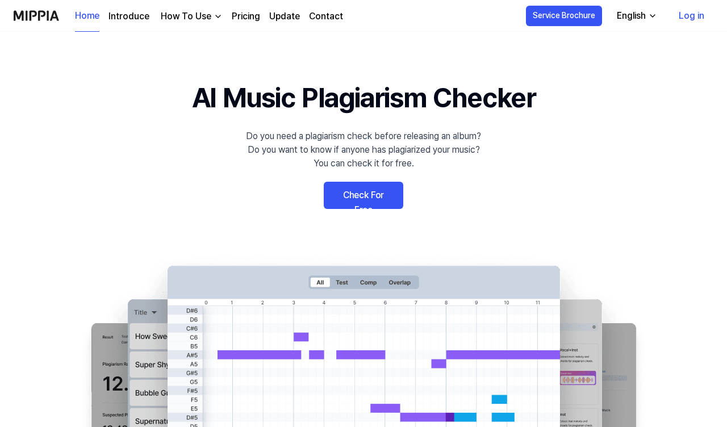
click at [640, 9] on div "English" at bounding box center [630, 16] width 33 height 14
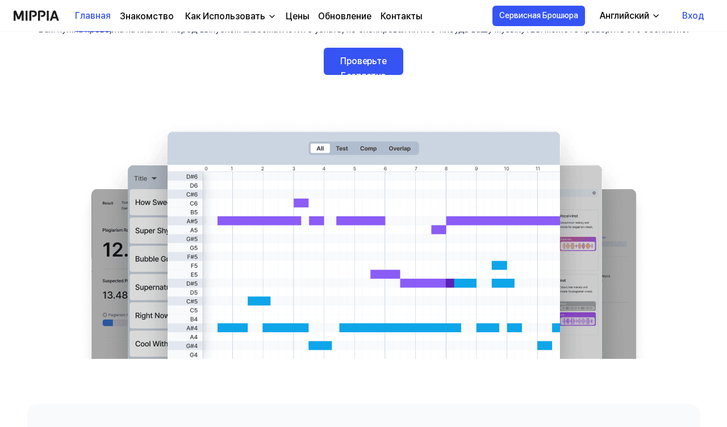
scroll to position [170, 0]
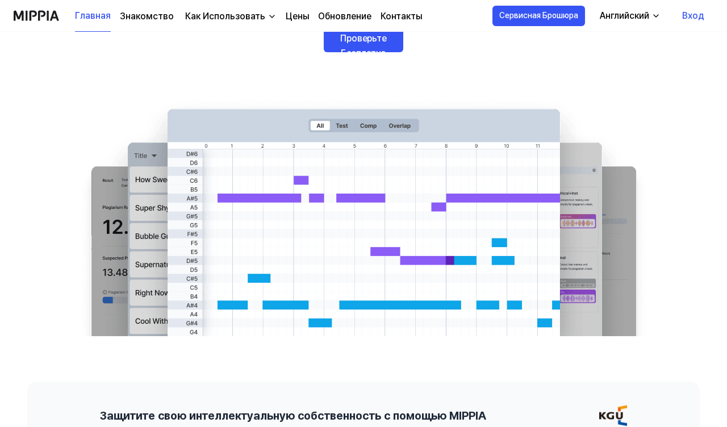
click at [367, 48] on ya-tr-span "Проверьте Бесплатно" at bounding box center [363, 46] width 47 height 26
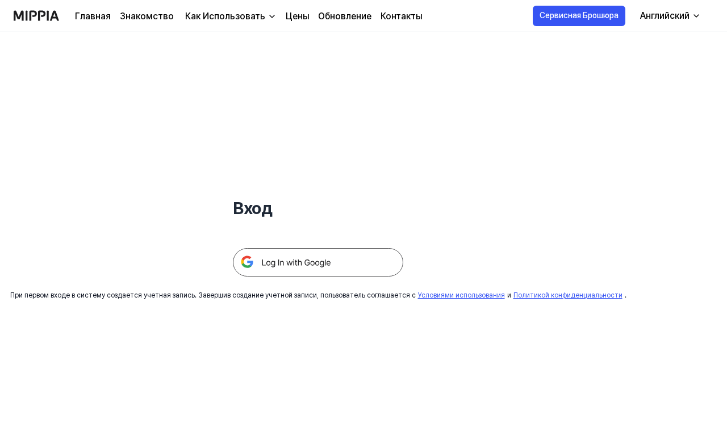
click at [350, 253] on img at bounding box center [318, 262] width 170 height 28
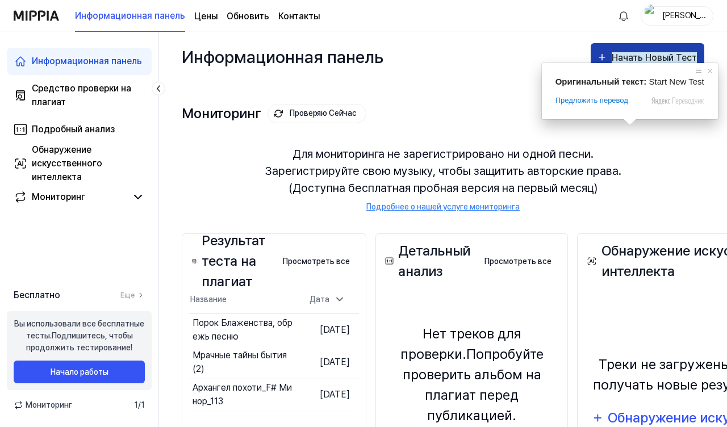
click at [628, 59] on ya-tr-span "Начать Новый Тест" at bounding box center [653, 57] width 85 height 11
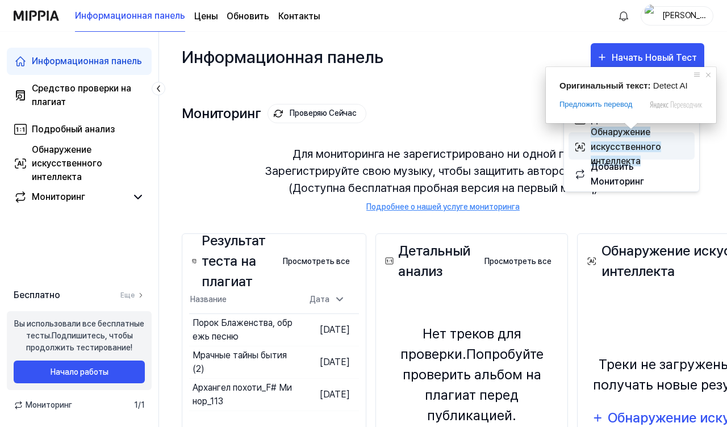
click at [619, 142] on ya-tr-span "Обнаружение искусственного интеллекта" at bounding box center [625, 147] width 70 height 40
